Goal: Task Accomplishment & Management: Use online tool/utility

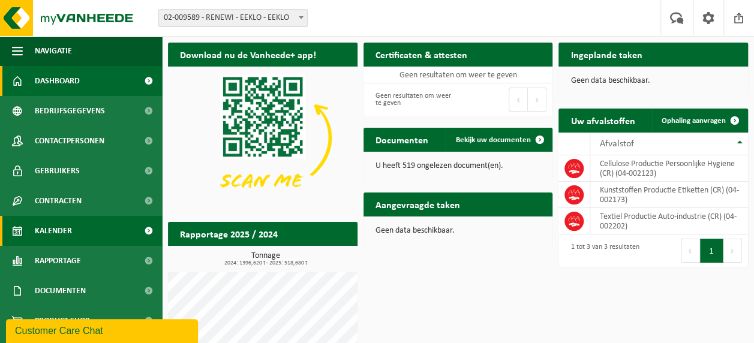
click at [84, 231] on link "Kalender" at bounding box center [81, 231] width 162 height 30
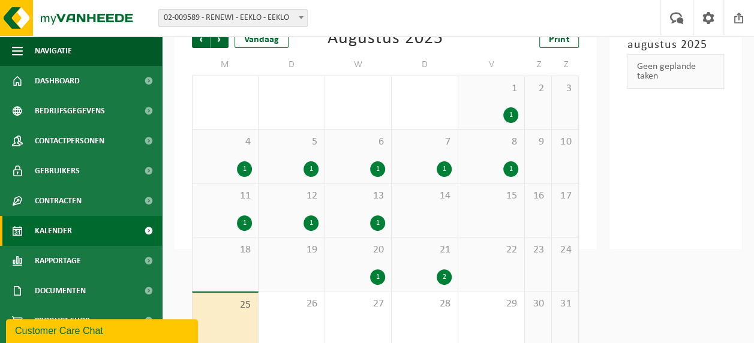
scroll to position [101, 0]
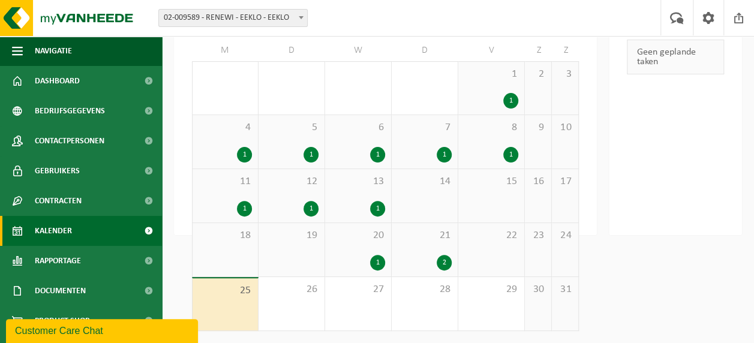
click at [446, 264] on div "2" at bounding box center [444, 263] width 15 height 16
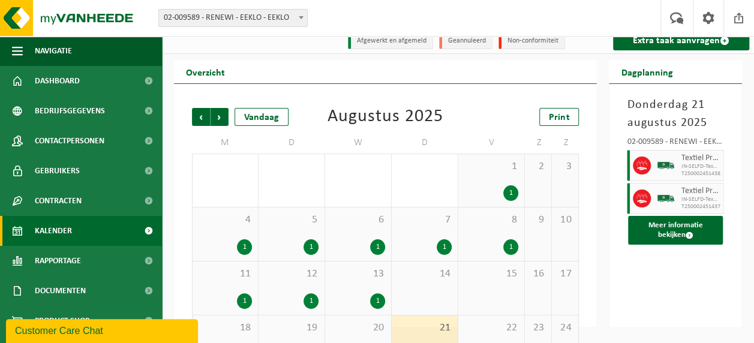
scroll to position [0, 0]
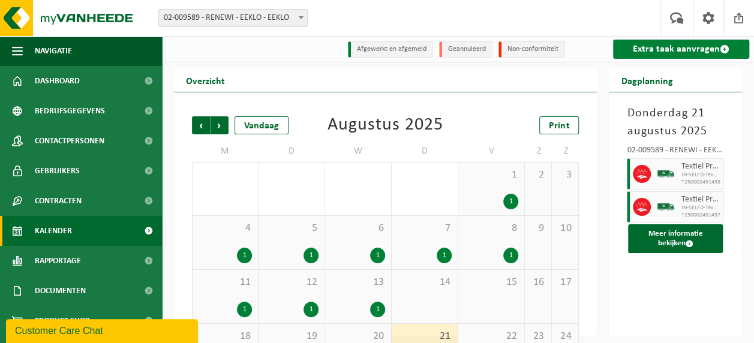
click at [670, 55] on link "Extra taak aanvragen" at bounding box center [681, 49] width 136 height 19
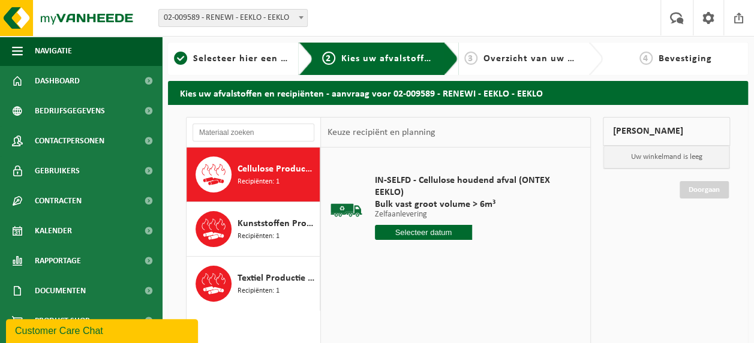
click at [247, 172] on span "Cellulose Productie Persoonlijke Hygiene (CR)" at bounding box center [277, 169] width 79 height 14
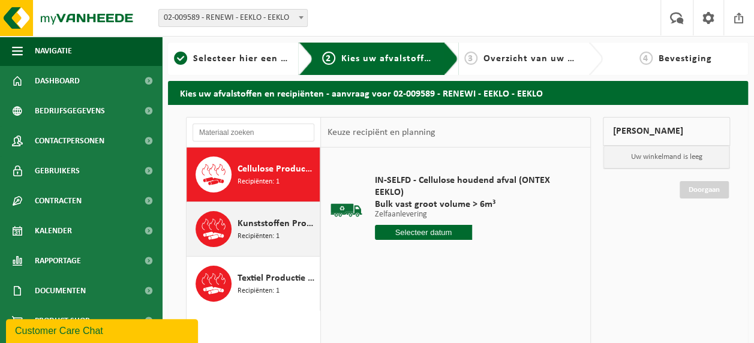
click at [256, 214] on div "Kunststoffen Productie Etiketten (CR) Recipiënten: 1" at bounding box center [277, 229] width 79 height 36
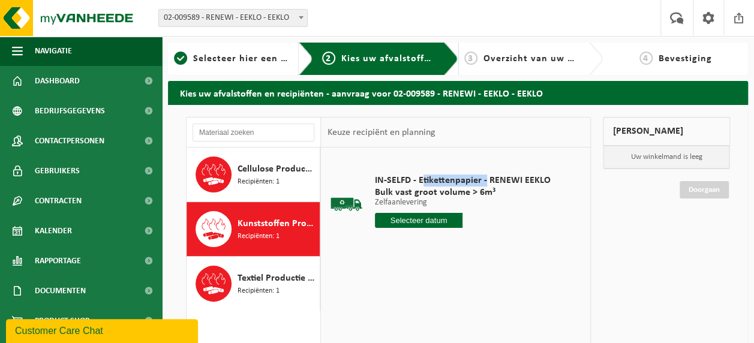
drag, startPoint x: 421, startPoint y: 180, endPoint x: 484, endPoint y: 179, distance: 62.4
click at [484, 179] on span "IN-SELFD - Etikettenpapier - RENEWI EEKLO" at bounding box center [463, 181] width 176 height 12
drag, startPoint x: 484, startPoint y: 179, endPoint x: 478, endPoint y: 185, distance: 8.5
click at [478, 185] on span "IN-SELFD - Etikettenpapier - RENEWI EEKLO" at bounding box center [463, 181] width 176 height 12
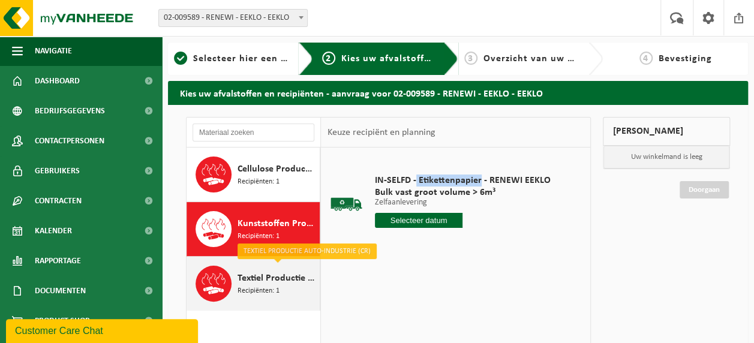
click at [275, 282] on span "Textiel Productie Auto-industrie (CR)" at bounding box center [277, 278] width 79 height 14
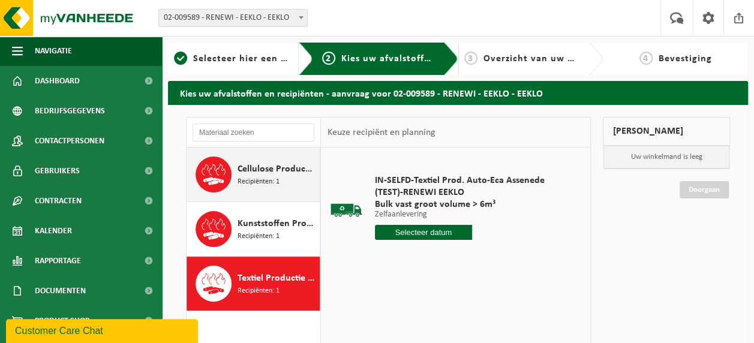
click at [287, 180] on div "Cellulose Productie Persoonlijke Hygiene (CR) Recipiënten: 1" at bounding box center [277, 175] width 79 height 36
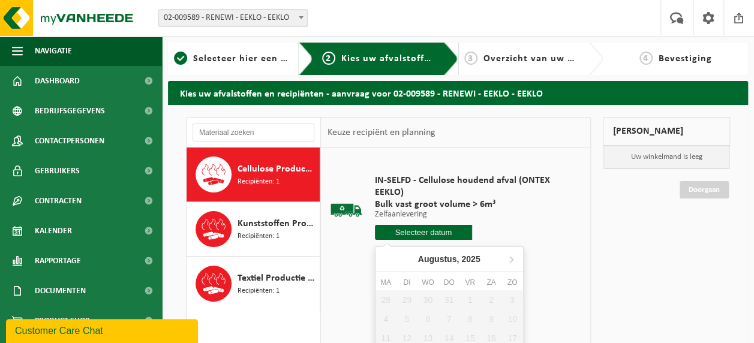
click at [413, 228] on input "text" at bounding box center [423, 232] width 97 height 15
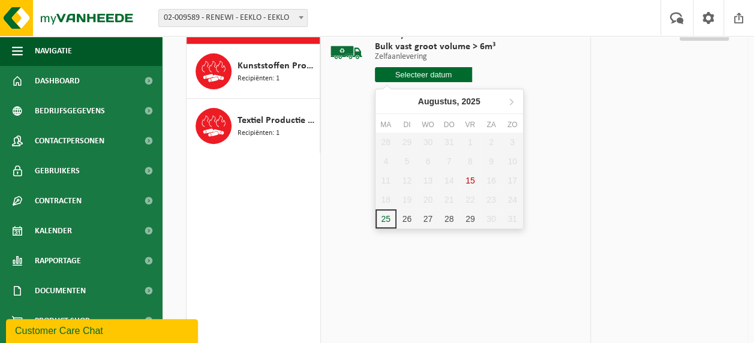
scroll to position [180, 0]
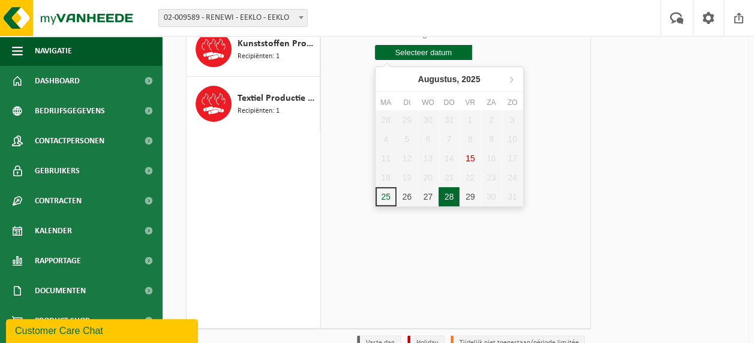
click at [448, 194] on div "28" at bounding box center [449, 196] width 21 height 19
type input "Van 2025-08-28"
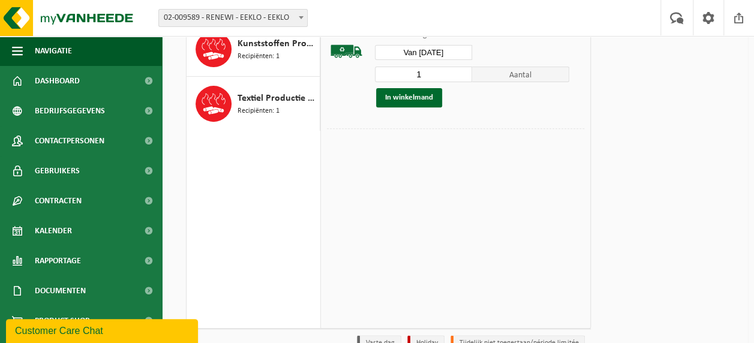
scroll to position [120, 0]
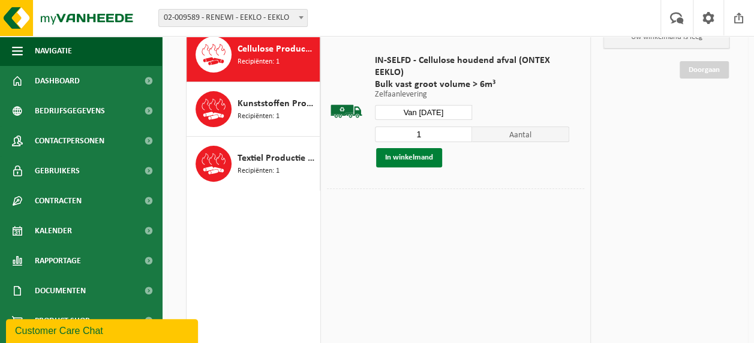
click at [418, 154] on button "In winkelmand" at bounding box center [409, 157] width 66 height 19
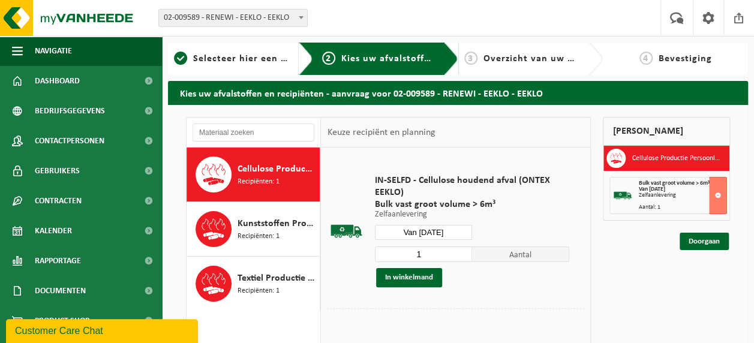
scroll to position [0, 0]
click at [712, 239] on link "Doorgaan" at bounding box center [704, 241] width 49 height 17
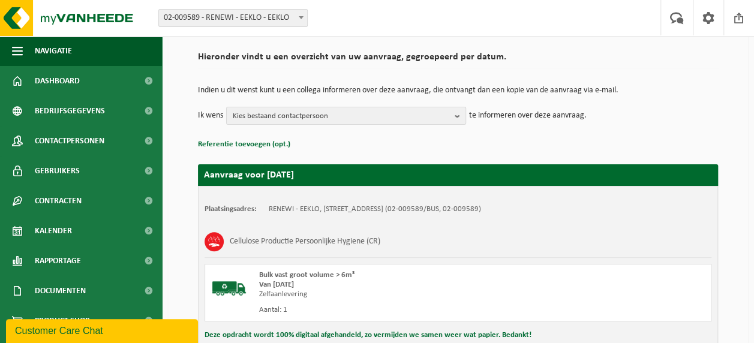
scroll to position [120, 0]
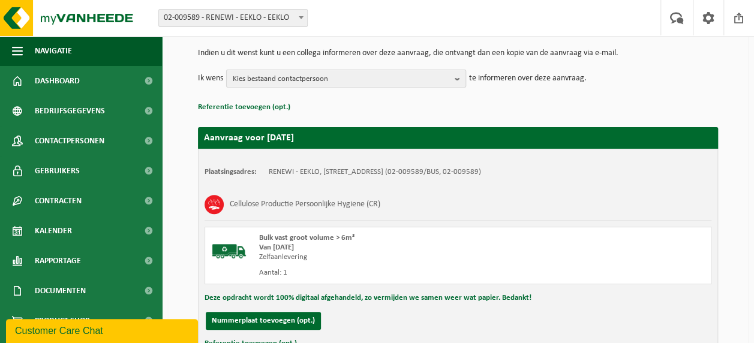
click at [453, 77] on button "Kies bestaand contactpersoon" at bounding box center [346, 79] width 240 height 18
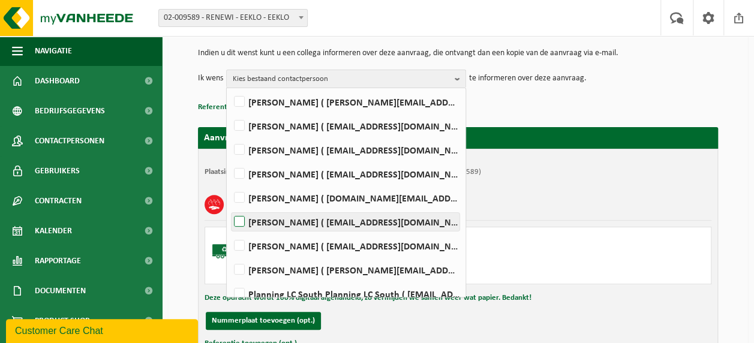
scroll to position [60, 0]
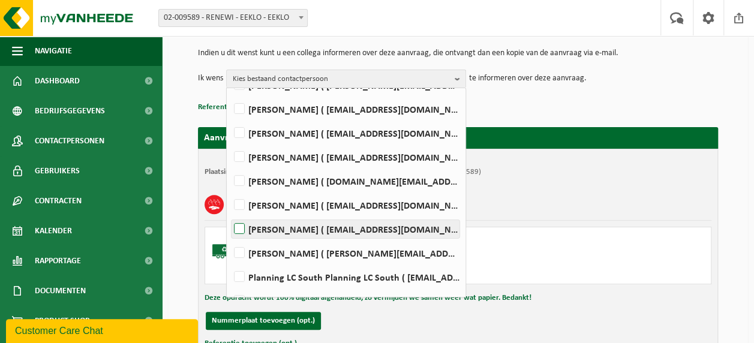
click at [311, 226] on label "BIRGIT HEEMSKERK ( administratie.eeklo@renewi.com )" at bounding box center [346, 229] width 228 height 18
click at [230, 214] on input "BIRGIT HEEMSKERK ( administratie.eeklo@renewi.com )" at bounding box center [229, 214] width 1 height 1
checkbox input "true"
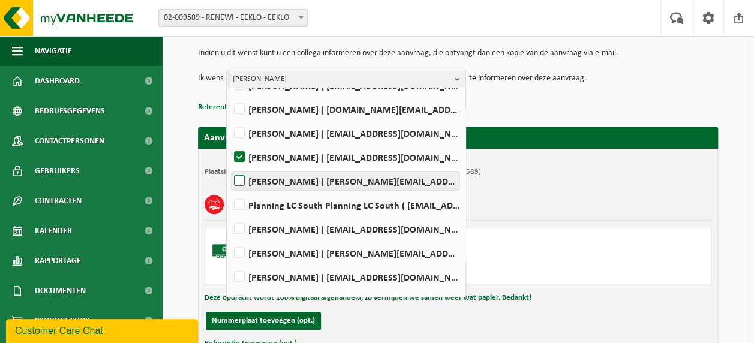
scroll to position [113, 0]
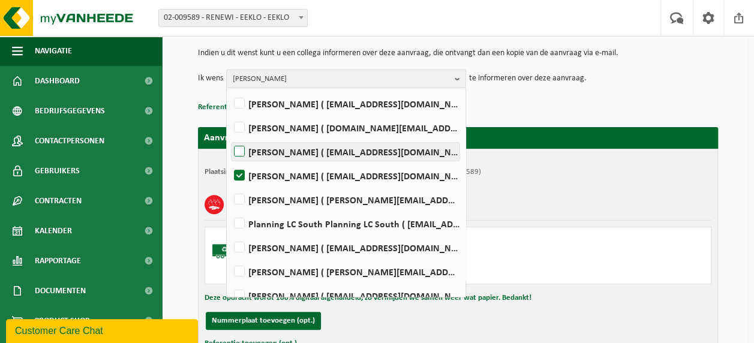
click at [292, 151] on label "Willem Fiesack ( willem.fiesack@renewi.com )" at bounding box center [346, 152] width 228 height 18
click at [230, 137] on input "Willem Fiesack ( willem.fiesack@renewi.com )" at bounding box center [229, 136] width 1 height 1
checkbox input "true"
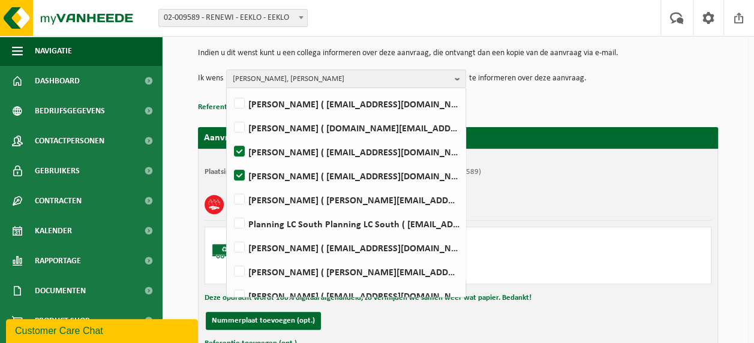
click at [523, 199] on div "Cellulose Productie Persoonlijke Hygiene (CR)" at bounding box center [458, 204] width 507 height 31
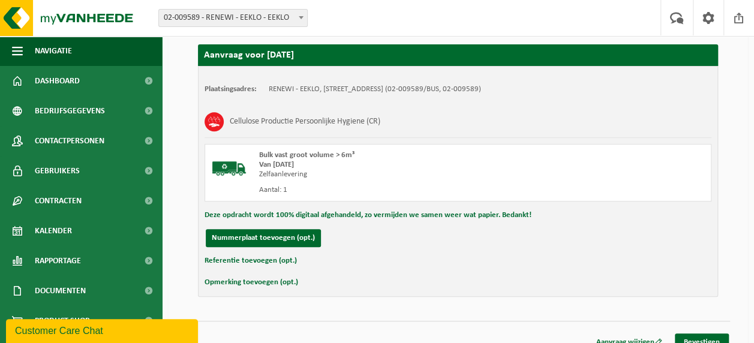
scroll to position [215, 0]
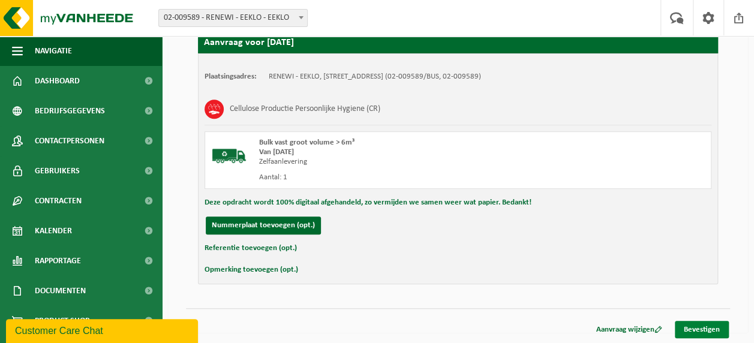
click at [697, 325] on link "Bevestigen" at bounding box center [702, 329] width 54 height 17
